Goal: Task Accomplishment & Management: Understand process/instructions

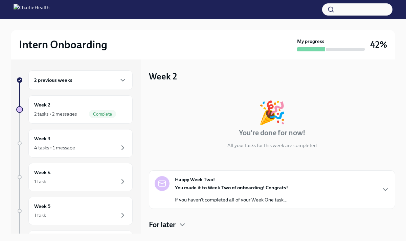
click at [90, 87] on div "2 previous weeks" at bounding box center [80, 80] width 104 height 20
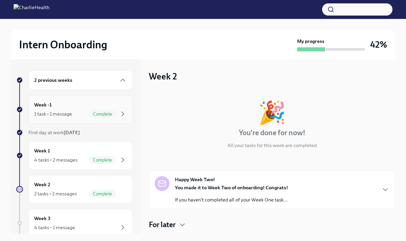
click at [76, 109] on div "Week -1 1 task • 1 message Complete" at bounding box center [80, 109] width 93 height 17
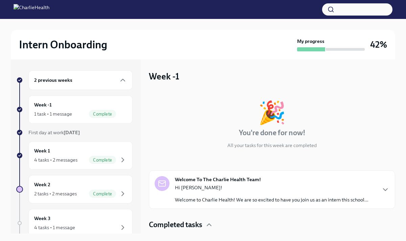
scroll to position [24, 0]
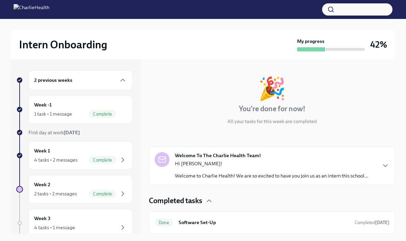
click at [229, 147] on div "Welcome To The Charlie Health Team! Hi [PERSON_NAME]! Welcome to Charlie Health…" at bounding box center [272, 165] width 246 height 39
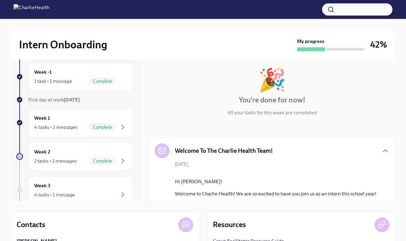
scroll to position [0, 0]
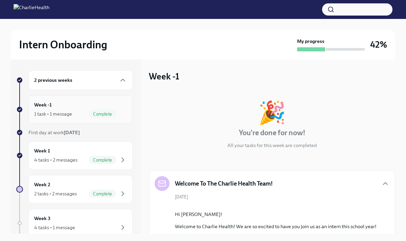
click at [92, 108] on div "Week -1 1 task • 1 message Complete" at bounding box center [80, 109] width 93 height 17
click at [85, 145] on div "Week 1 4 tasks • 2 messages Complete" at bounding box center [80, 155] width 104 height 28
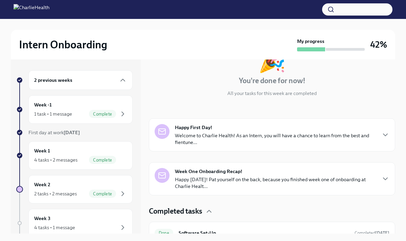
scroll to position [74, 0]
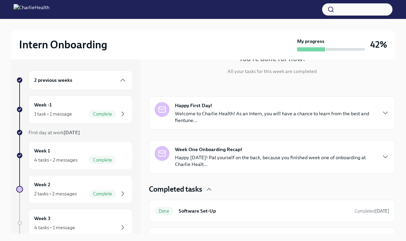
click at [250, 119] on p "Welcome to Charlie Health! As an Intern, you will have a chance to learn from t…" at bounding box center [275, 117] width 201 height 14
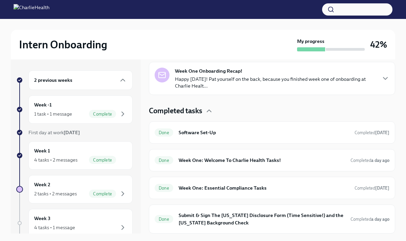
scroll to position [333, 0]
click at [256, 89] on p "Happy [DATE]! Pat yourself on the back, because you finished week one of onboar…" at bounding box center [275, 83] width 201 height 14
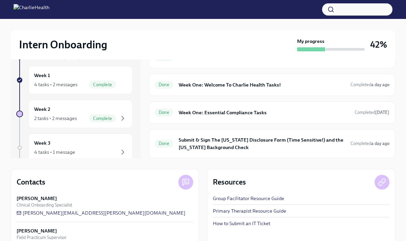
scroll to position [78, 0]
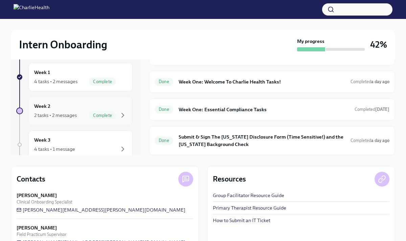
click at [80, 106] on div "Week 2 2 tasks • 2 messages Complete" at bounding box center [80, 110] width 93 height 17
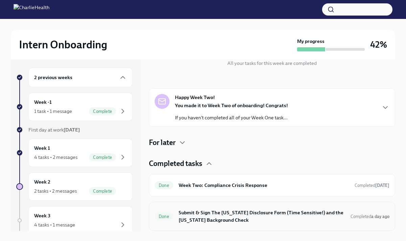
scroll to position [4, 0]
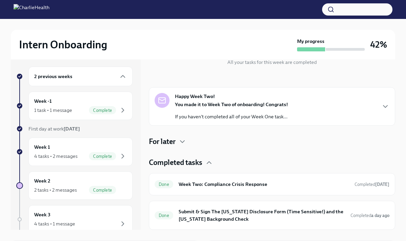
click at [231, 106] on strong "You made it to Week Two of onboarding! Congrats!" at bounding box center [231, 104] width 113 height 6
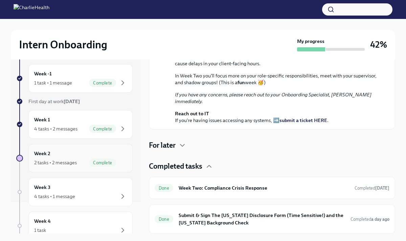
scroll to position [61, 0]
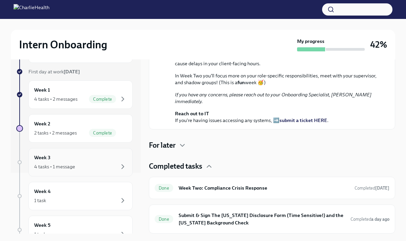
click at [60, 170] on div "4 tasks • 1 message" at bounding box center [54, 166] width 41 height 7
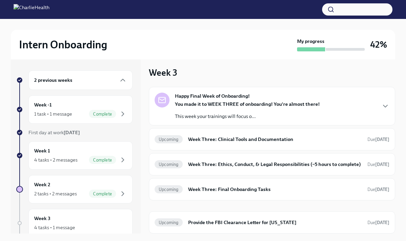
click at [102, 85] on div "2 previous weeks" at bounding box center [80, 80] width 104 height 20
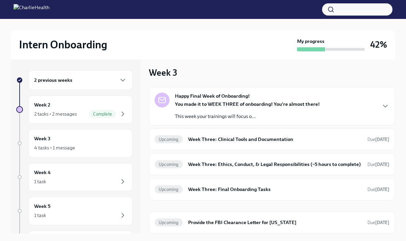
click at [68, 79] on h6 "2 previous weeks" at bounding box center [53, 79] width 38 height 7
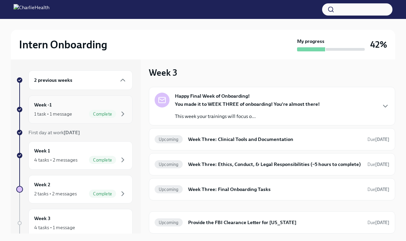
click at [57, 108] on div "Week -1 1 task • 1 message Complete" at bounding box center [80, 109] width 93 height 17
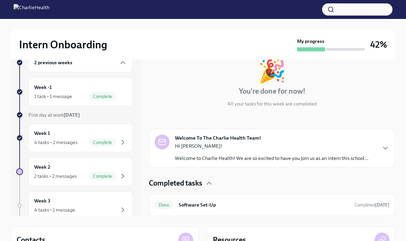
scroll to position [27, 0]
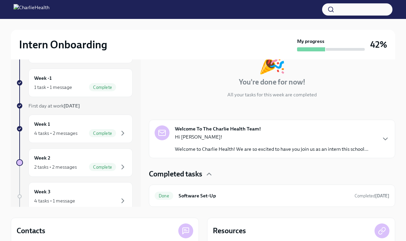
click at [212, 144] on div "Hi [PERSON_NAME]! Welcome to Charlie Health! We are so excited to have you join…" at bounding box center [271, 142] width 193 height 19
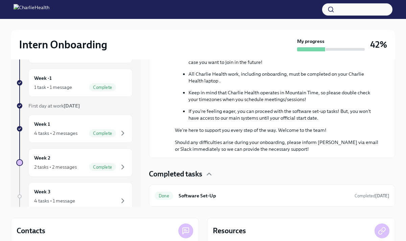
scroll to position [330, 0]
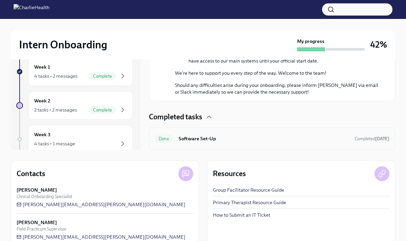
click at [237, 133] on div "Done Software Set-Up Completed [DATE]" at bounding box center [271, 138] width 235 height 11
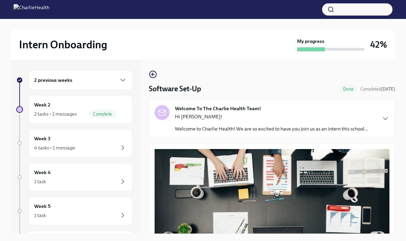
click at [109, 89] on div "2 previous weeks" at bounding box center [80, 80] width 104 height 20
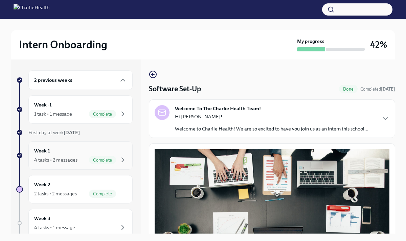
click at [93, 144] on div "Week 1 4 tasks • 2 messages Complete" at bounding box center [80, 155] width 104 height 28
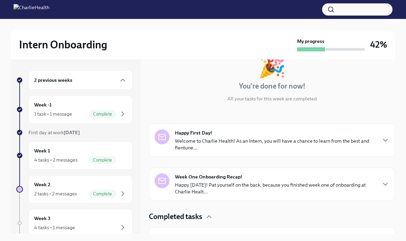
scroll to position [77, 0]
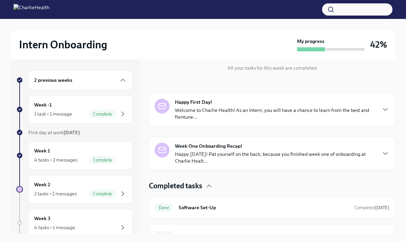
click at [264, 151] on p "Happy [DATE]! Pat yourself on the back, because you finished week one of onboar…" at bounding box center [275, 158] width 201 height 14
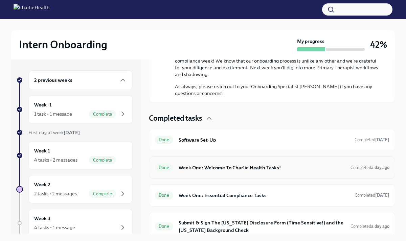
scroll to position [491, 0]
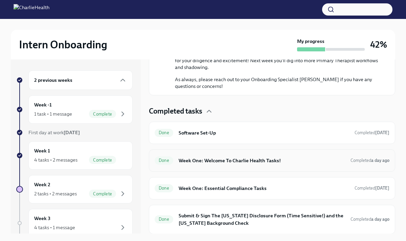
click at [291, 164] on h6 "Week One: Welcome To Charlie Health Tasks!" at bounding box center [261, 160] width 166 height 7
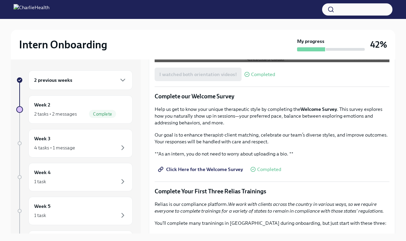
scroll to position [587, 0]
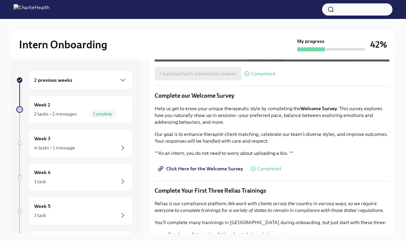
click at [219, 169] on span "Click Here for the Welcome Survey" at bounding box center [200, 168] width 83 height 7
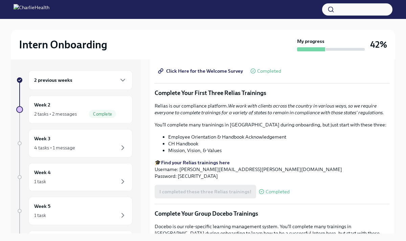
scroll to position [776, 0]
